Goal: Information Seeking & Learning: Learn about a topic

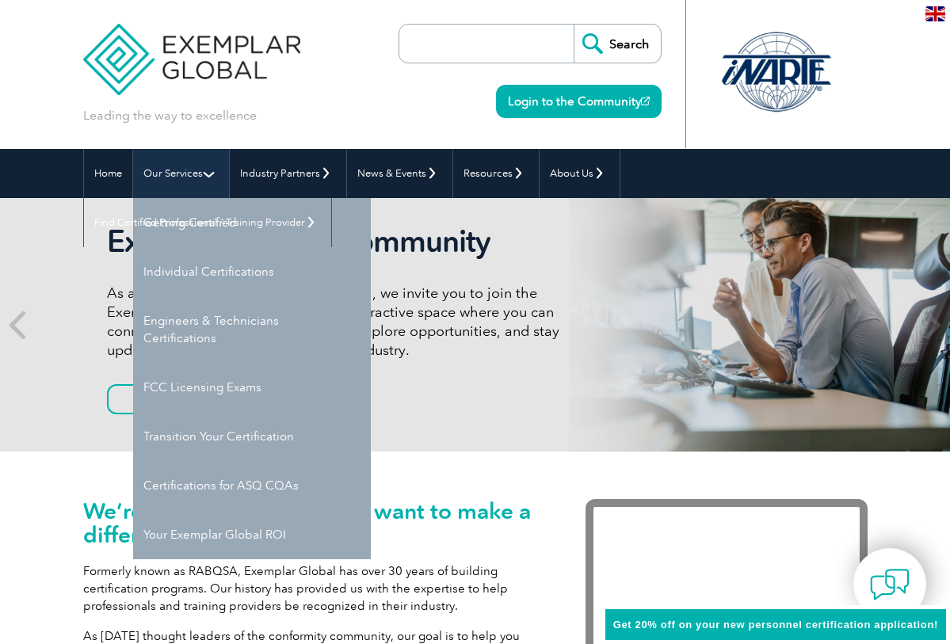
click at [189, 176] on link "Our Services" at bounding box center [181, 173] width 96 height 49
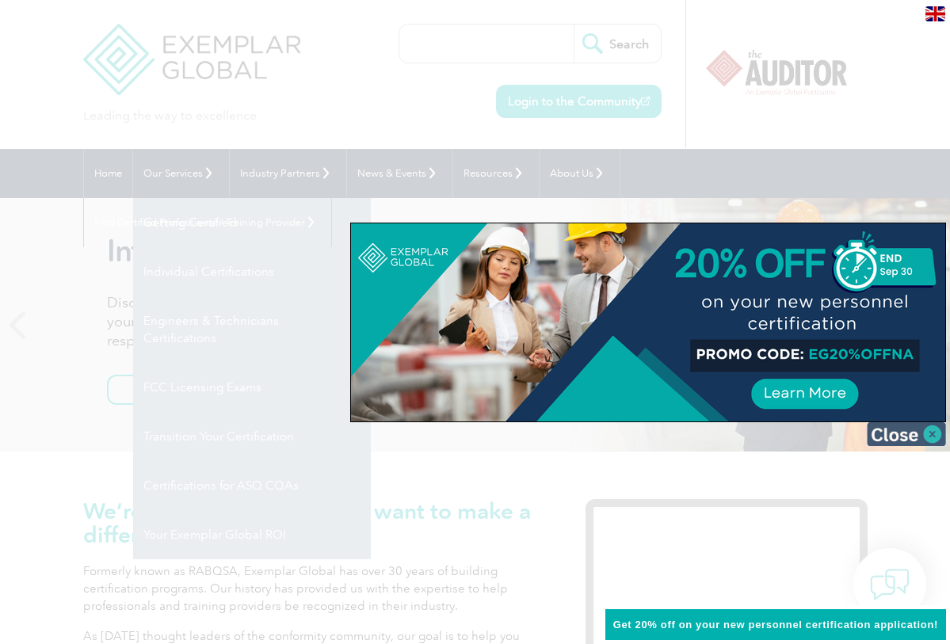
click at [895, 441] on img at bounding box center [906, 434] width 79 height 24
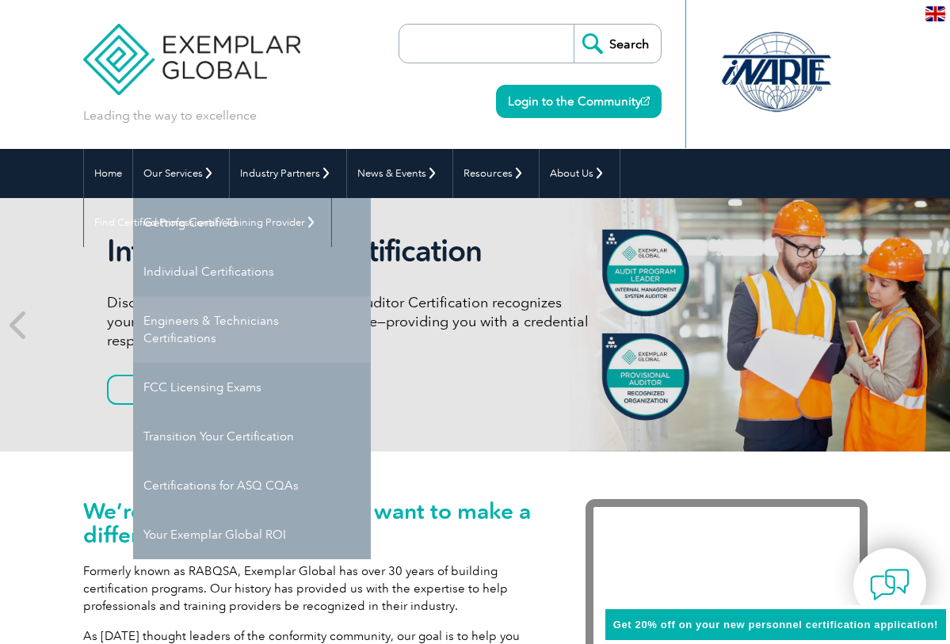
click at [189, 323] on link "Engineers & Technicians Certifications" at bounding box center [252, 329] width 238 height 67
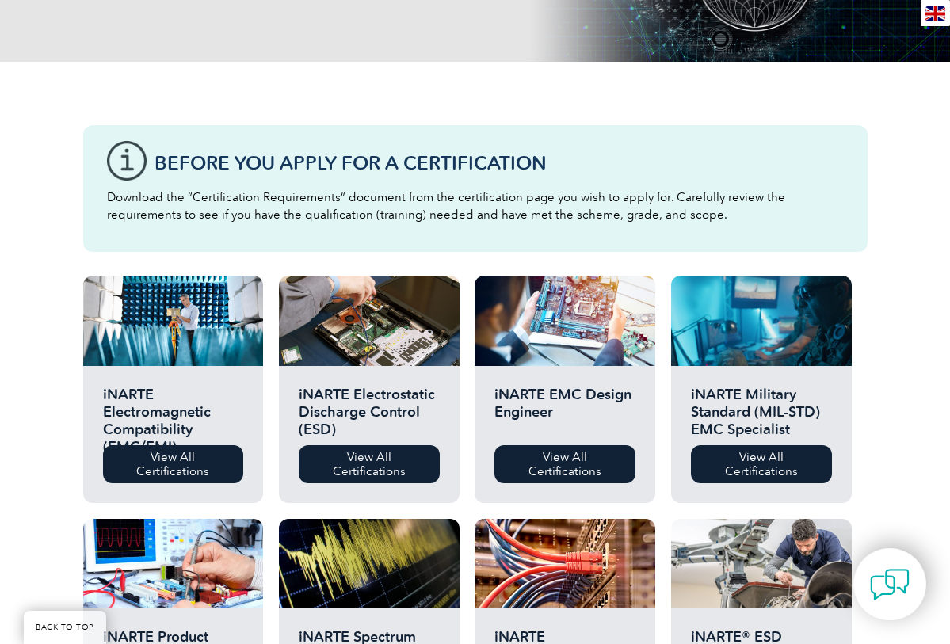
scroll to position [79, 0]
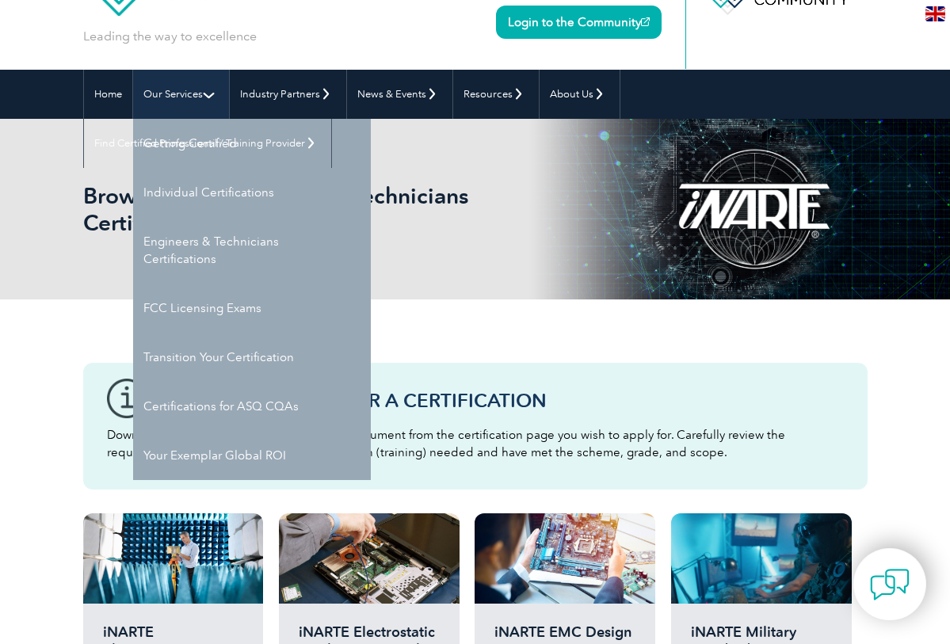
click at [167, 98] on link "Our Services" at bounding box center [181, 94] width 96 height 49
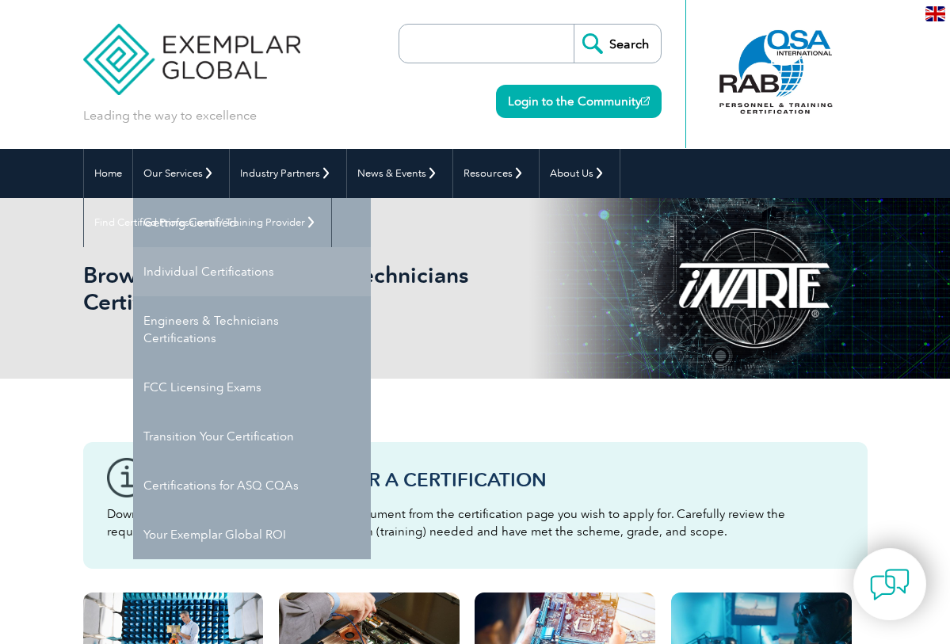
click at [187, 273] on link "Individual Certifications" at bounding box center [252, 271] width 238 height 49
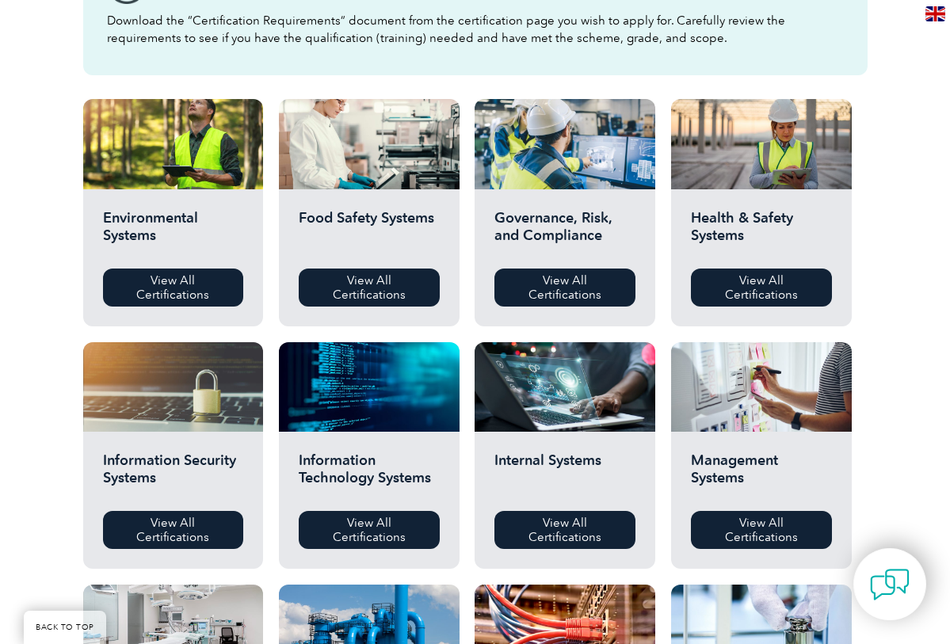
scroll to position [475, 0]
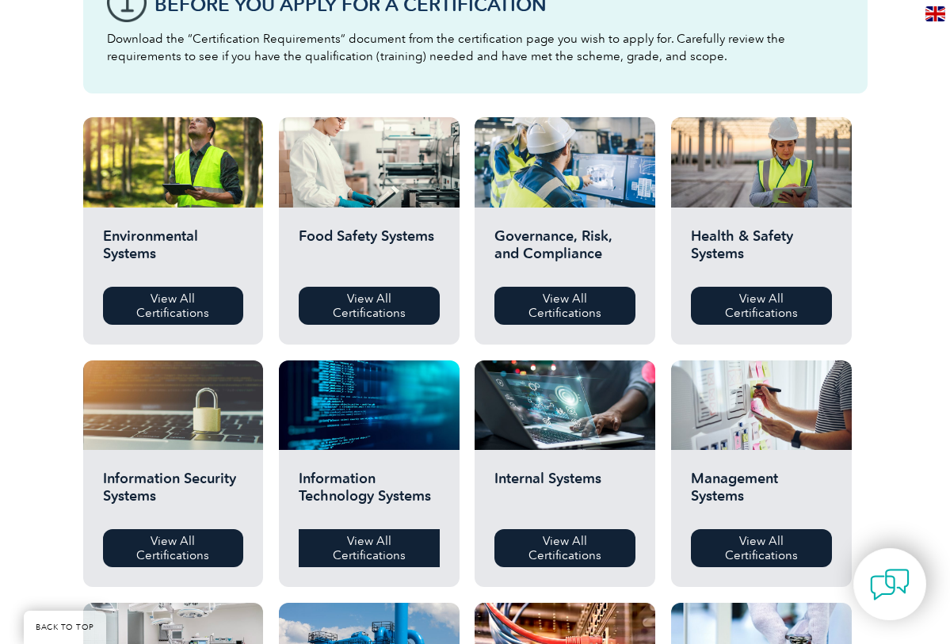
click at [374, 539] on link "View All Certifications" at bounding box center [369, 548] width 141 height 38
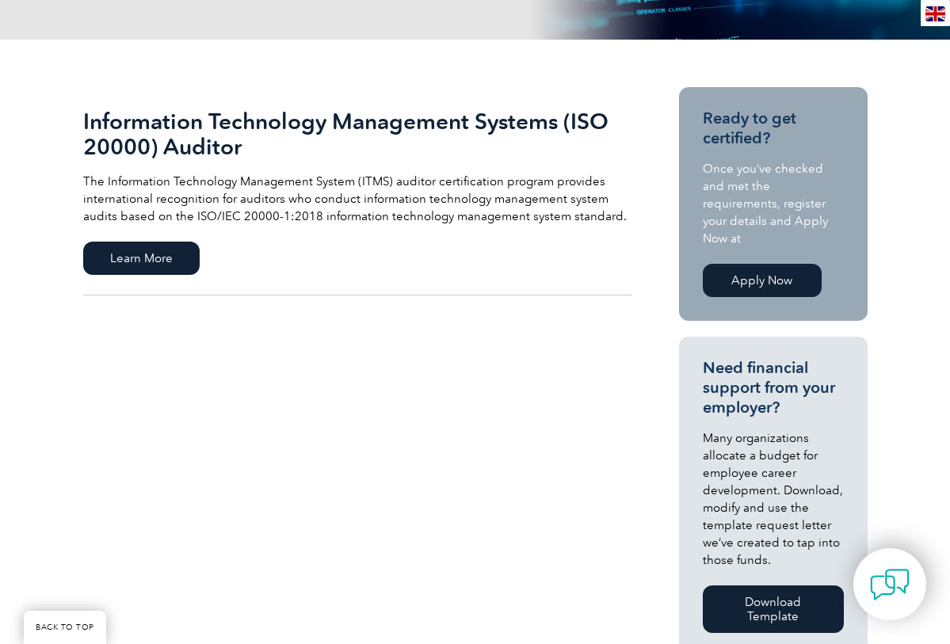
scroll to position [79, 0]
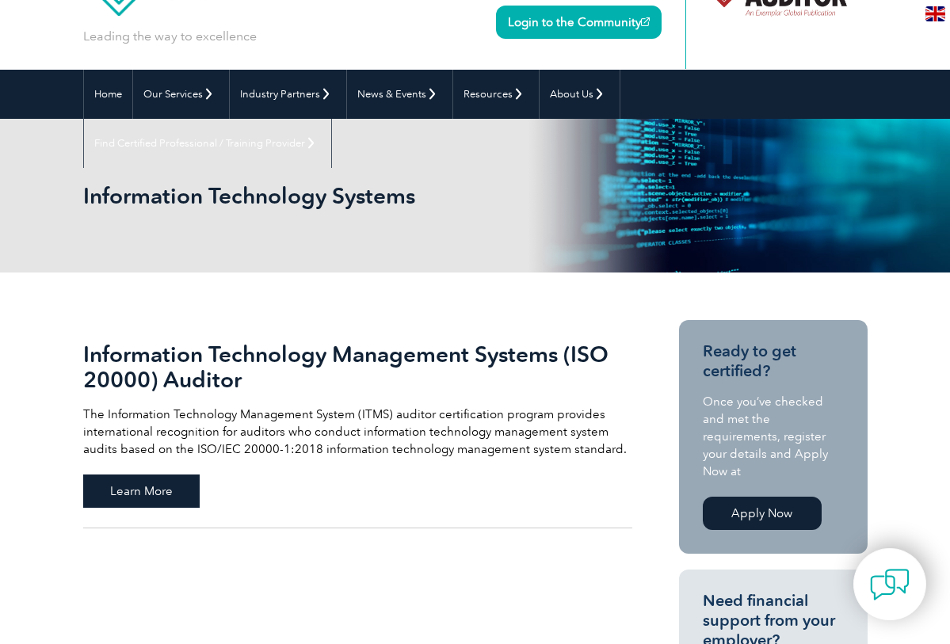
click at [129, 497] on span "Learn More" at bounding box center [141, 490] width 116 height 33
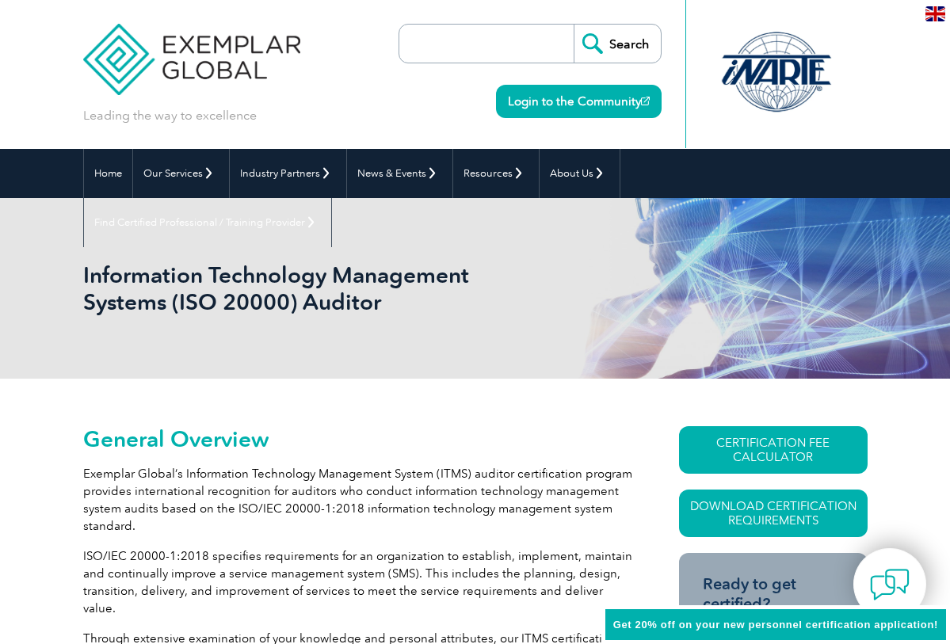
scroll to position [142, 0]
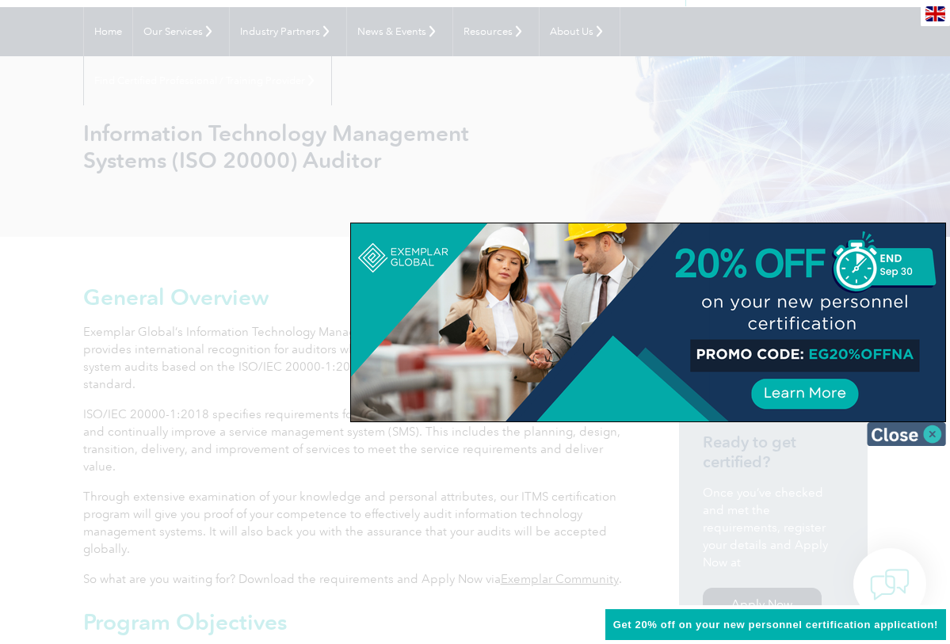
click at [886, 428] on img at bounding box center [906, 434] width 79 height 24
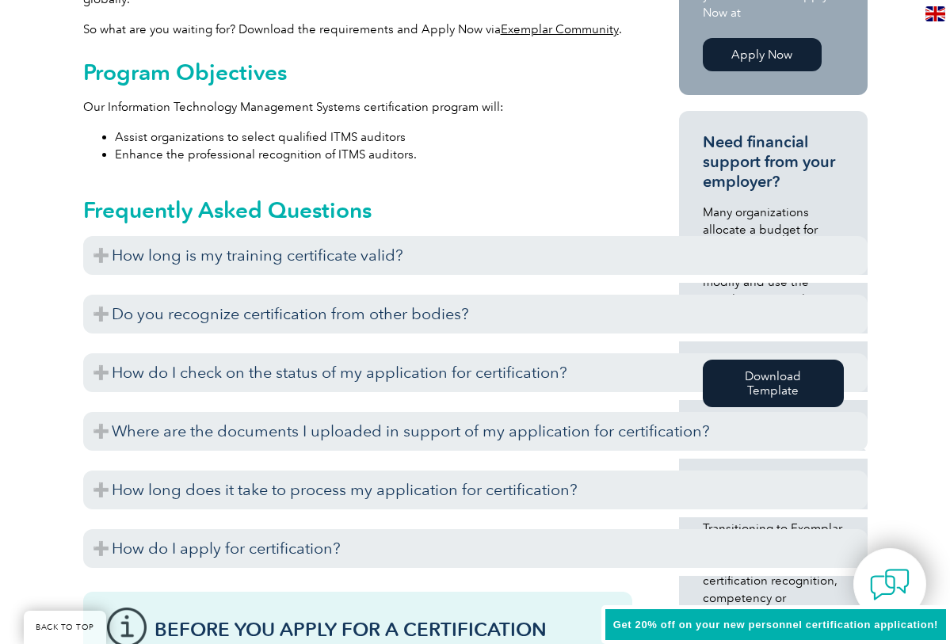
scroll to position [775, 0]
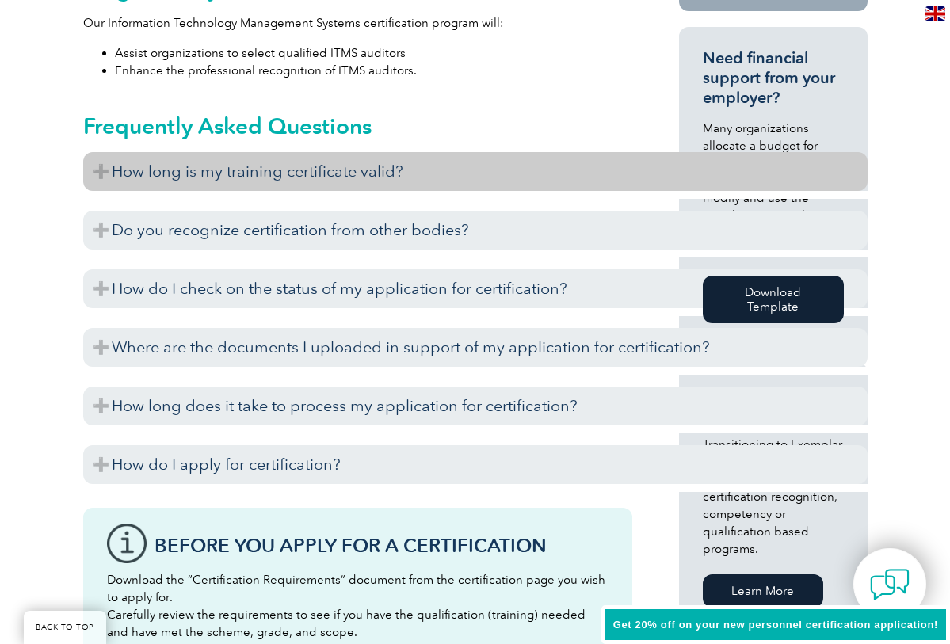
click at [117, 162] on h3 "How long is my training certificate valid?" at bounding box center [475, 171] width 784 height 39
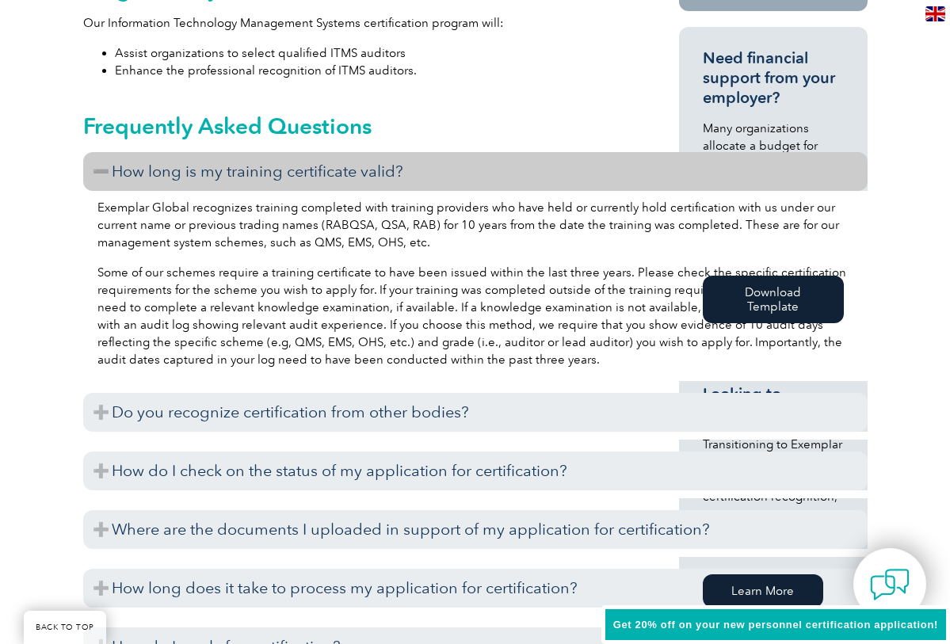
click at [116, 160] on h3 "How long is my training certificate valid?" at bounding box center [475, 171] width 784 height 39
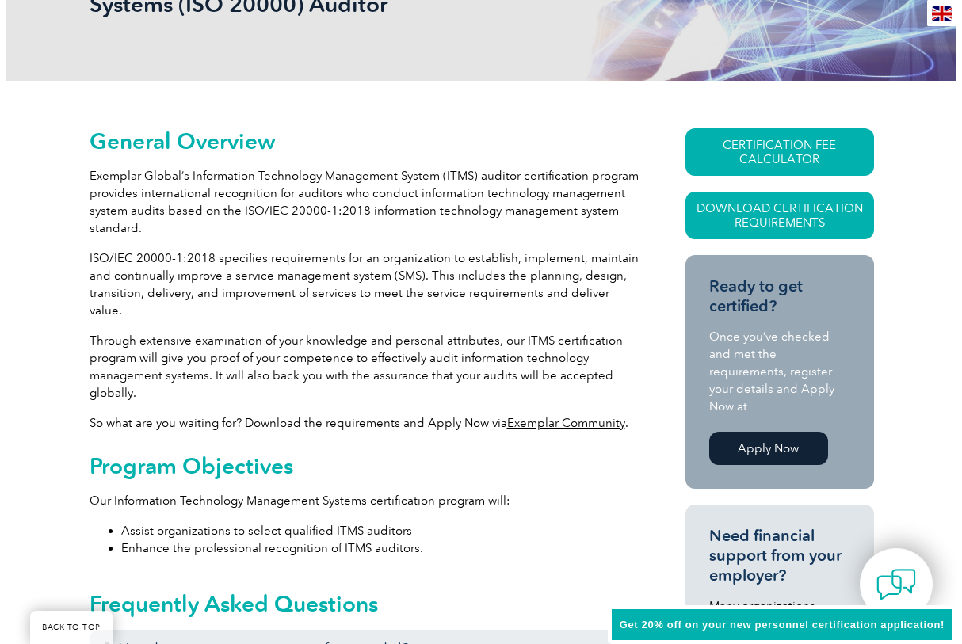
scroll to position [221, 0]
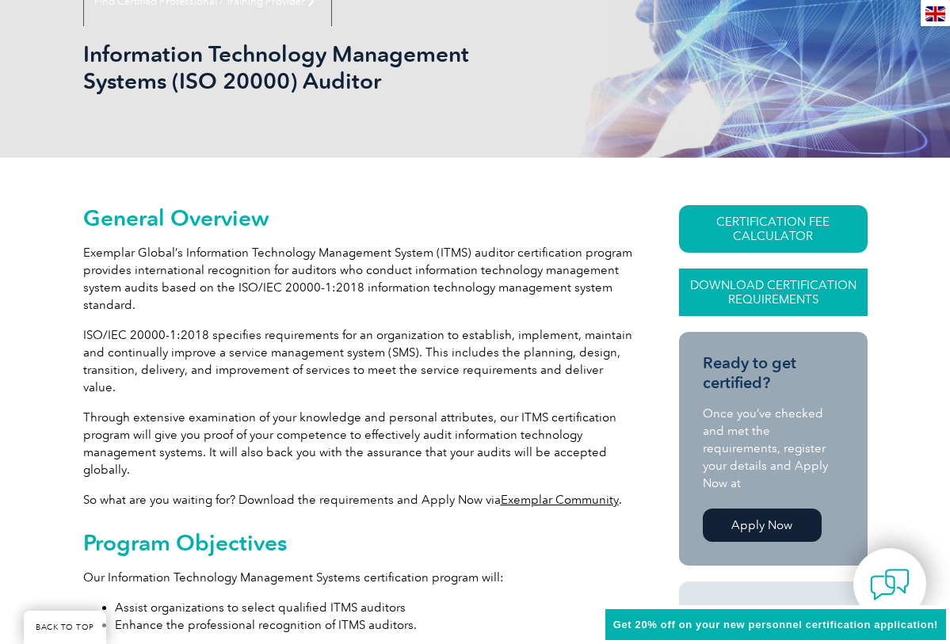
click at [775, 301] on link "Download Certification Requirements" at bounding box center [773, 293] width 189 height 48
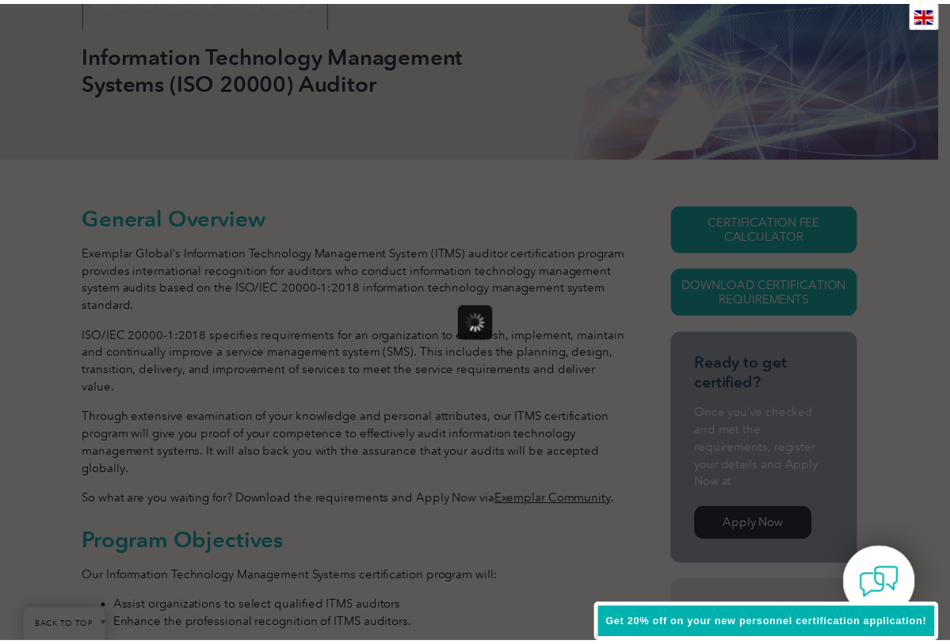
scroll to position [0, 0]
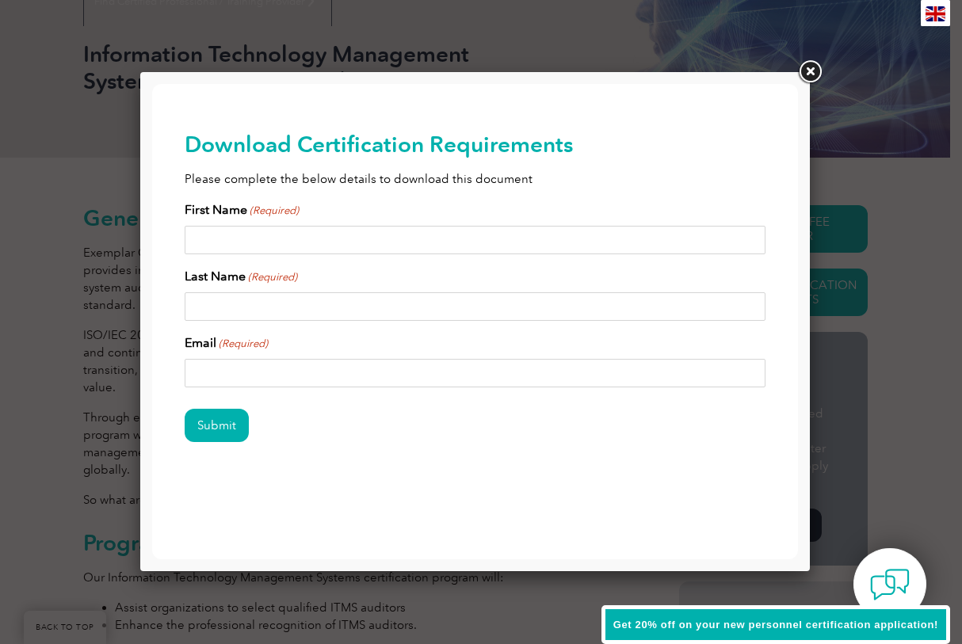
click at [806, 63] on link at bounding box center [809, 72] width 29 height 29
